Goal: Find specific page/section: Find specific page/section

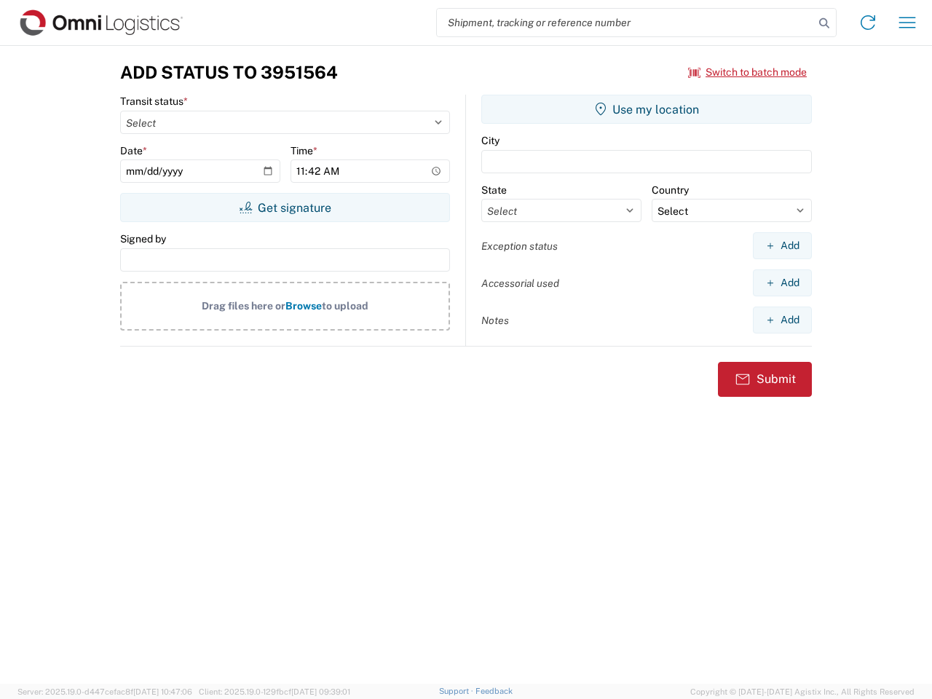
click at [626, 23] on input "search" at bounding box center [625, 23] width 377 height 28
click at [825, 23] on icon at bounding box center [824, 23] width 20 height 20
click at [868, 23] on icon at bounding box center [868, 22] width 23 height 23
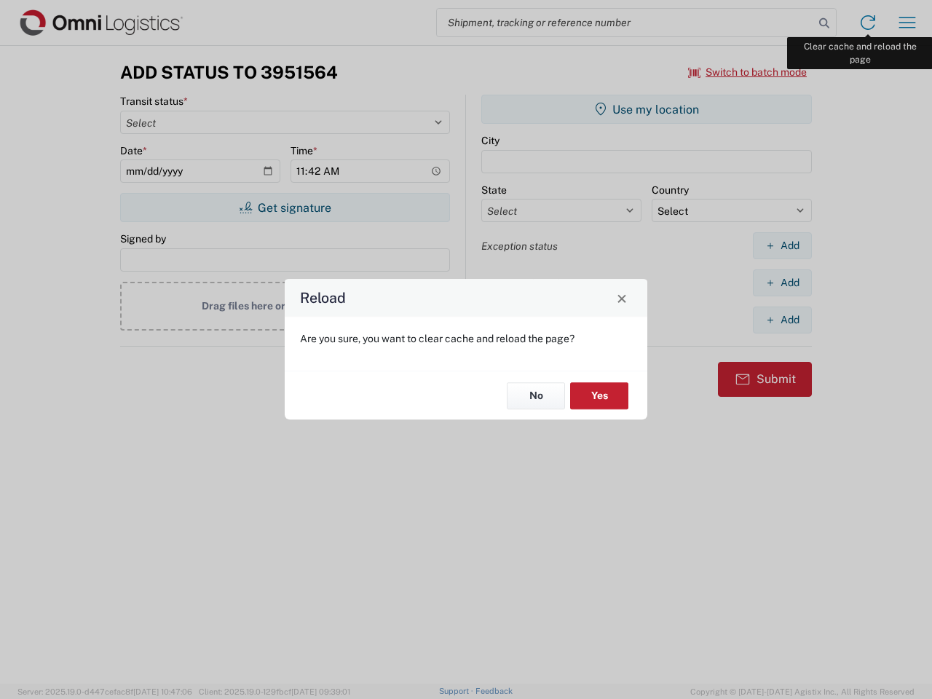
click at [908, 23] on div "Reload Are you sure, you want to clear cache and reload the page? No Yes" at bounding box center [466, 349] width 932 height 699
click at [748, 72] on div "Reload Are you sure, you want to clear cache and reload the page? No Yes" at bounding box center [466, 349] width 932 height 699
click at [285, 208] on div "Reload Are you sure, you want to clear cache and reload the page? No Yes" at bounding box center [466, 349] width 932 height 699
click at [647, 109] on div "Reload Are you sure, you want to clear cache and reload the page? No Yes" at bounding box center [466, 349] width 932 height 699
click at [782, 245] on div "Reload Are you sure, you want to clear cache and reload the page? No Yes" at bounding box center [466, 349] width 932 height 699
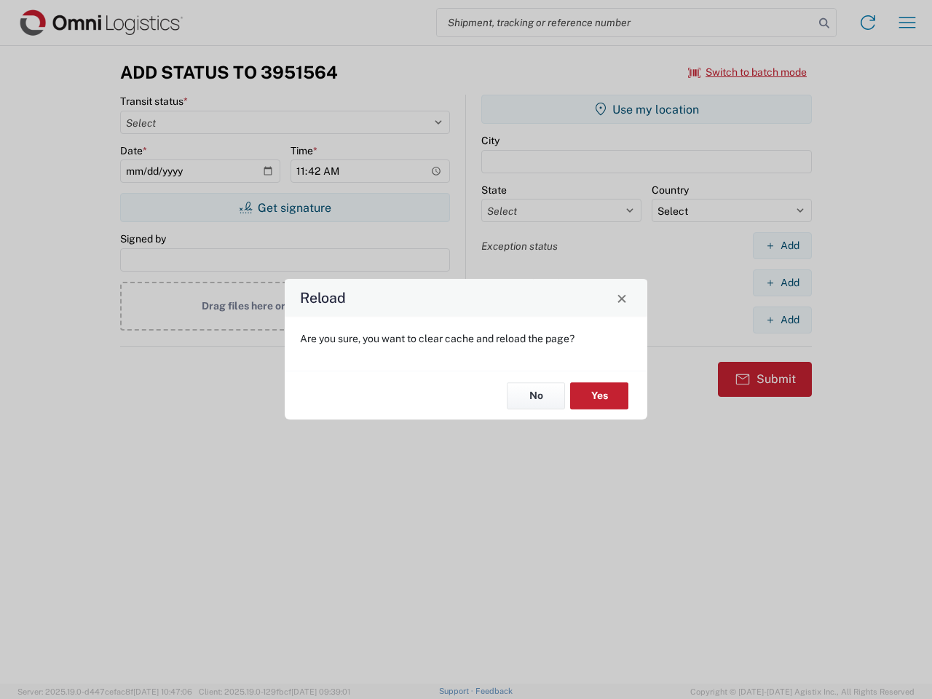
click at [782, 283] on div "Reload Are you sure, you want to clear cache and reload the page? No Yes" at bounding box center [466, 349] width 932 height 699
click at [782, 320] on div "Reload Are you sure, you want to clear cache and reload the page? No Yes" at bounding box center [466, 349] width 932 height 699
